Goal: Browse casually

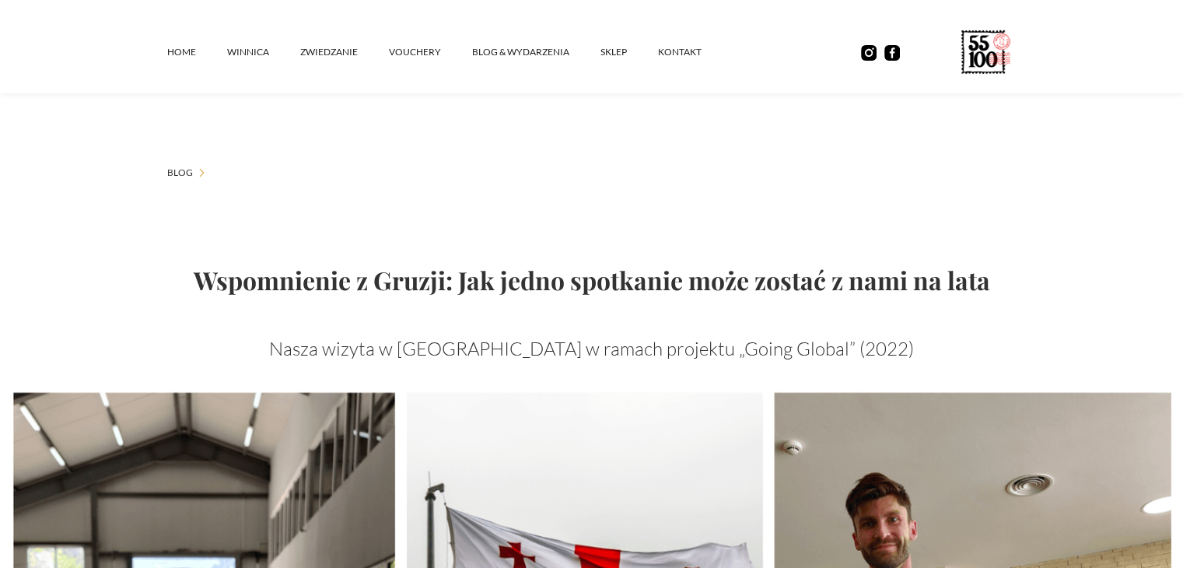
click at [971, 57] on icon at bounding box center [971, 59] width 7 height 16
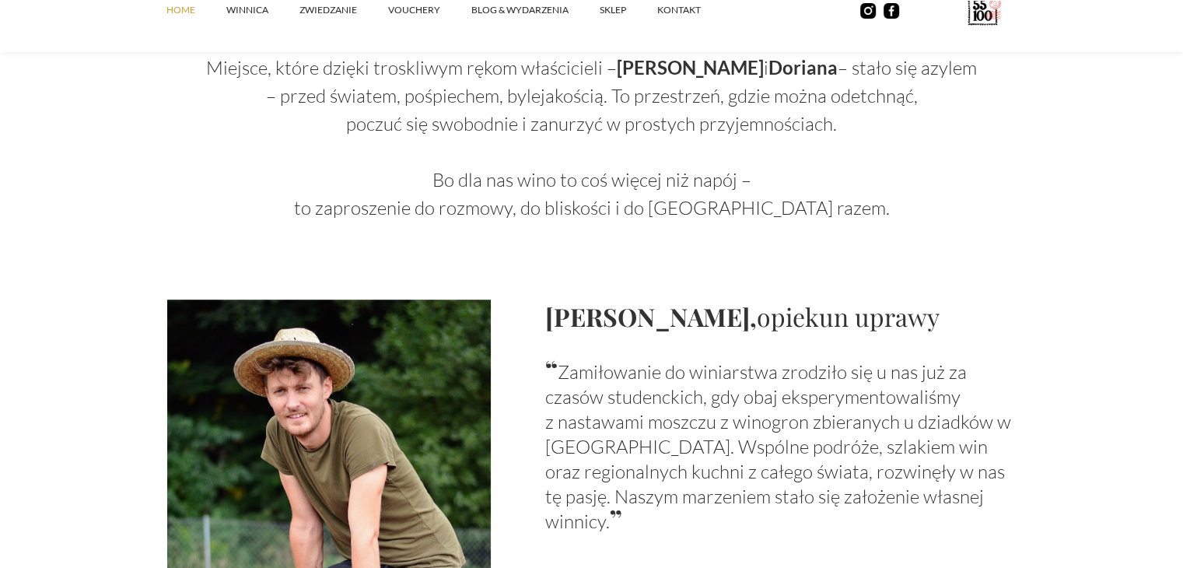
scroll to position [1167, 0]
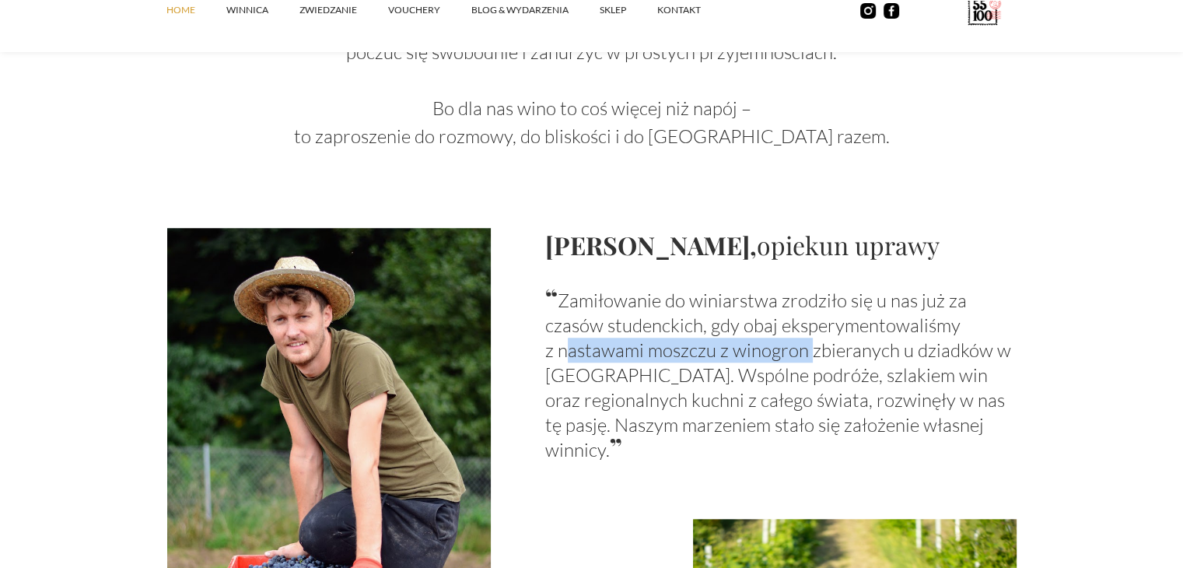
drag, startPoint x: 557, startPoint y: 354, endPoint x: 799, endPoint y: 359, distance: 242.7
click at [799, 359] on p "“ Zamiłowanie do winiarstwa zrodziło się u nas już za czasów studenckich, gdy o…" at bounding box center [780, 373] width 471 height 177
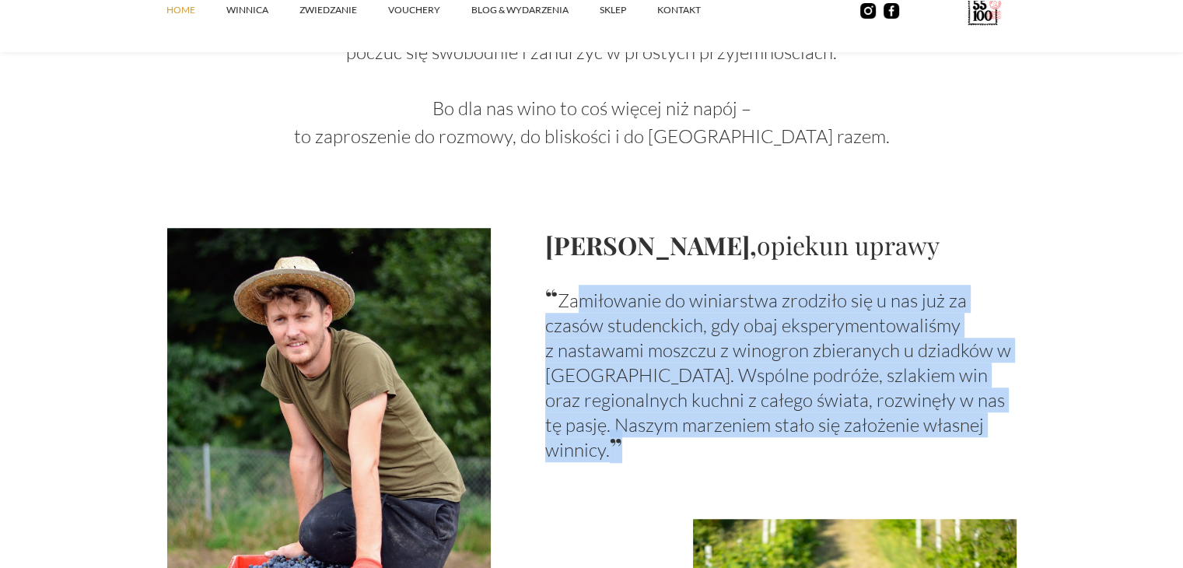
drag, startPoint x: 569, startPoint y: 306, endPoint x: 946, endPoint y: 415, distance: 392.6
click at [946, 415] on p "“ Zamiłowanie do winiarstwa zrodziło się u nas już za czasów studenckich, gdy o…" at bounding box center [780, 373] width 471 height 177
copy p "amiłowanie do winiarstwa zrodziło się u nas już za czasów studenckich, gdy obaj…"
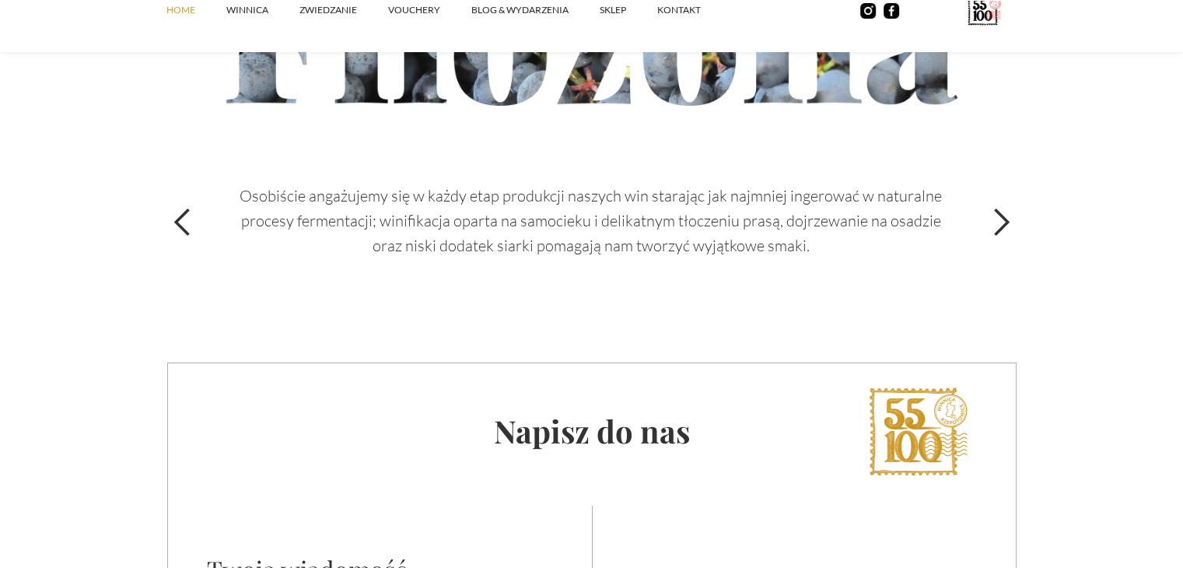
scroll to position [5288, 0]
